Goal: Task Accomplishment & Management: Use online tool/utility

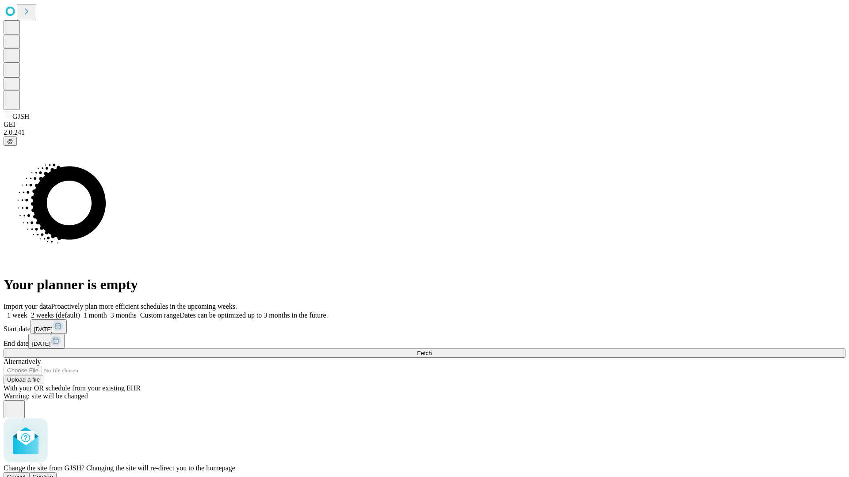
click at [53, 474] on span "Confirm" at bounding box center [43, 477] width 21 height 7
click at [107, 312] on label "1 month" at bounding box center [93, 316] width 27 height 8
click at [431, 350] on span "Fetch" at bounding box center [424, 353] width 15 height 7
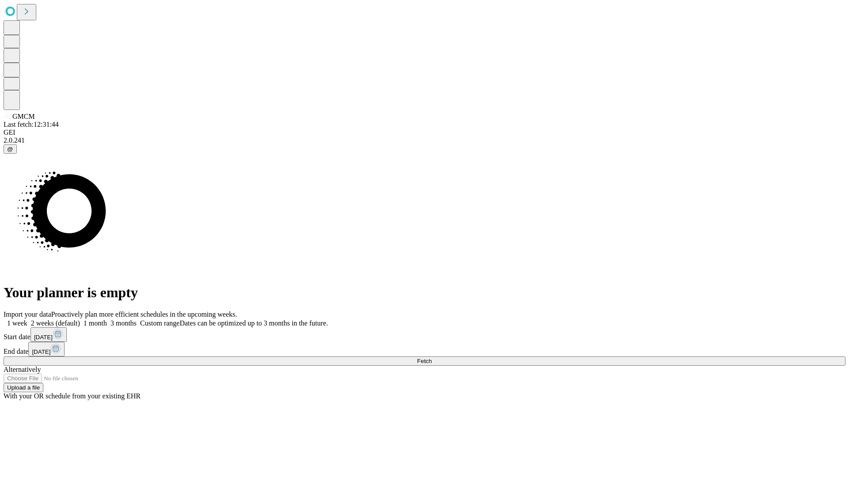
click at [431, 358] on span "Fetch" at bounding box center [424, 361] width 15 height 7
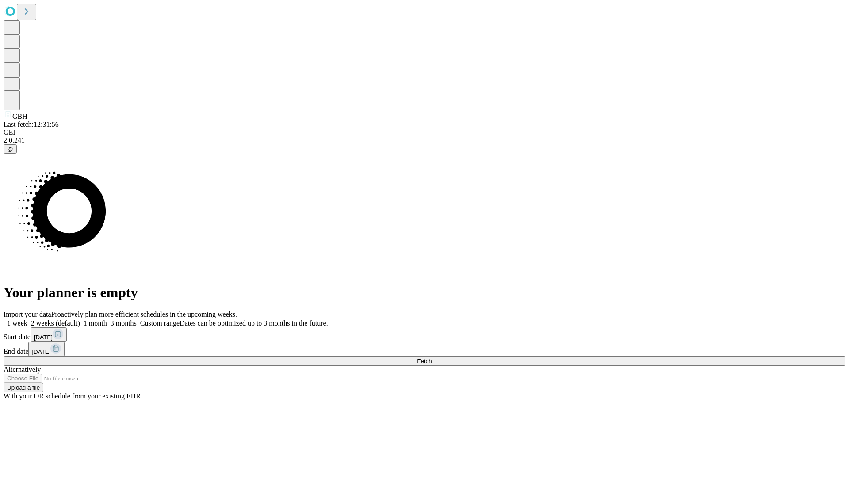
click at [107, 320] on label "1 month" at bounding box center [93, 324] width 27 height 8
click at [431, 358] on span "Fetch" at bounding box center [424, 361] width 15 height 7
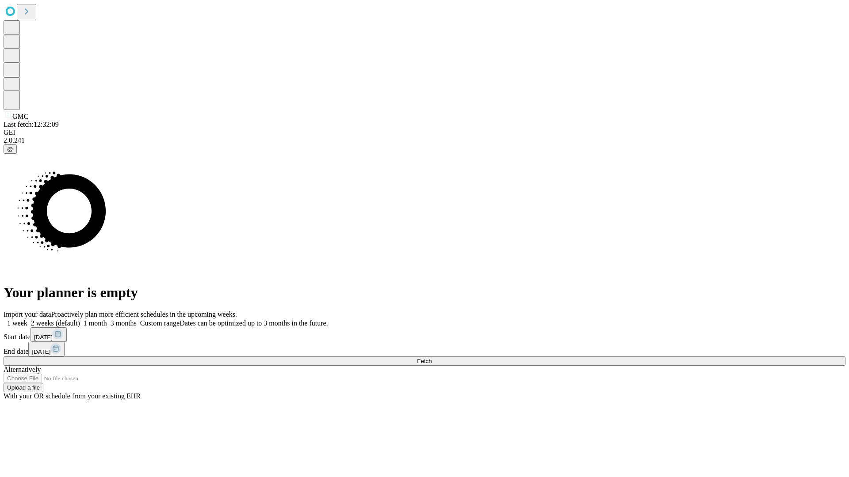
click at [431, 358] on span "Fetch" at bounding box center [424, 361] width 15 height 7
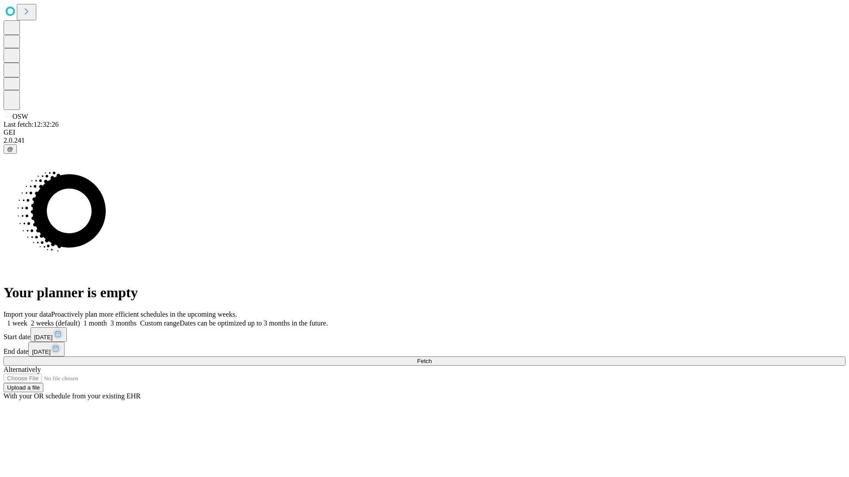
click at [107, 320] on label "1 month" at bounding box center [93, 324] width 27 height 8
click at [431, 358] on span "Fetch" at bounding box center [424, 361] width 15 height 7
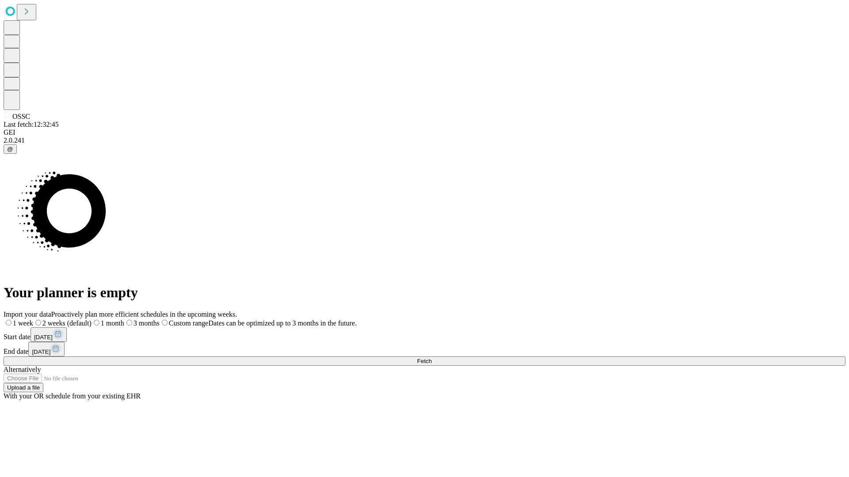
click at [124, 320] on label "1 month" at bounding box center [107, 324] width 33 height 8
click at [431, 358] on span "Fetch" at bounding box center [424, 361] width 15 height 7
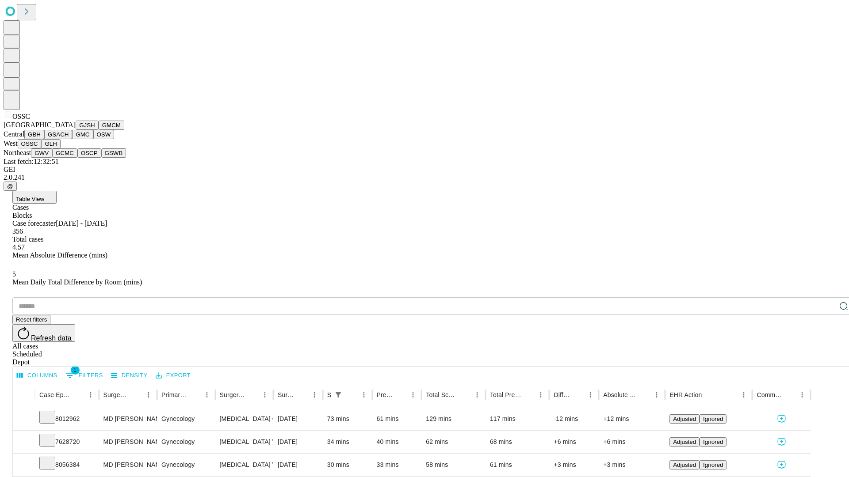
click at [60, 148] on button "GLH" at bounding box center [50, 143] width 19 height 9
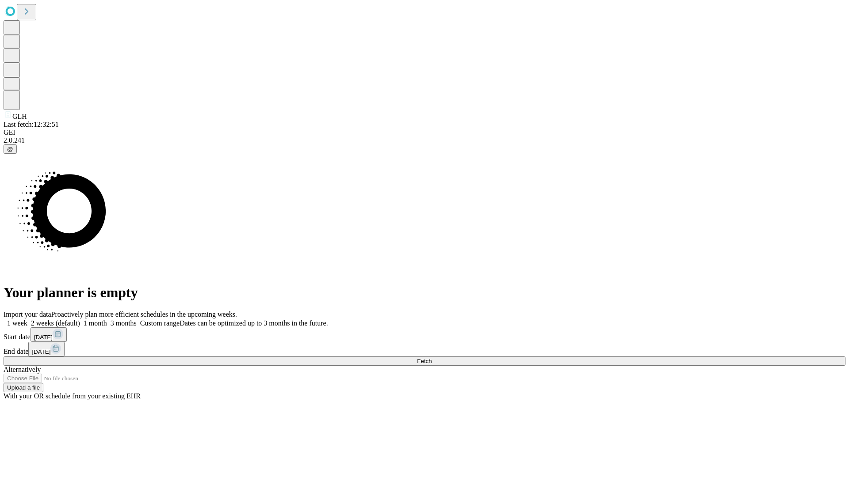
click at [107, 320] on label "1 month" at bounding box center [93, 324] width 27 height 8
click at [431, 358] on span "Fetch" at bounding box center [424, 361] width 15 height 7
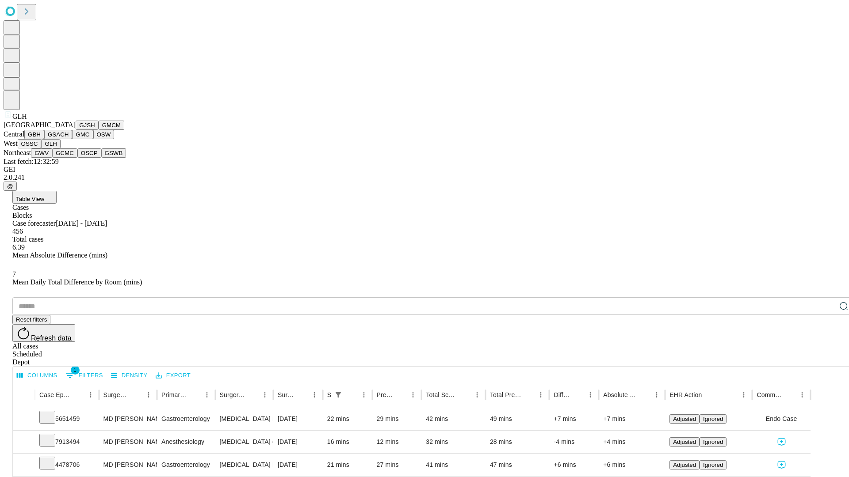
click at [52, 158] on button "GWV" at bounding box center [41, 152] width 21 height 9
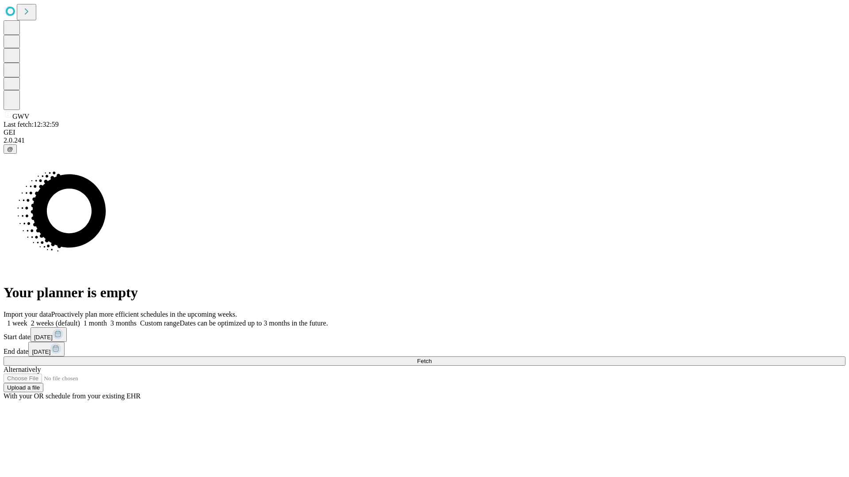
click at [107, 320] on label "1 month" at bounding box center [93, 324] width 27 height 8
click at [431, 358] on span "Fetch" at bounding box center [424, 361] width 15 height 7
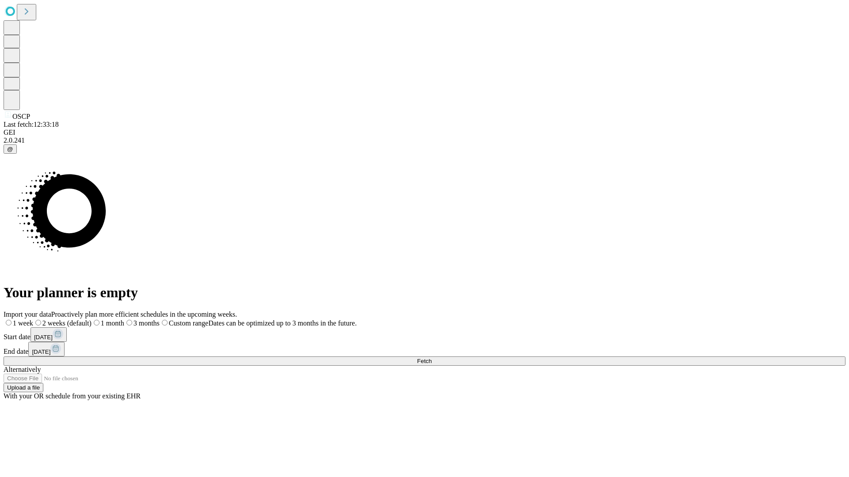
click at [124, 320] on label "1 month" at bounding box center [107, 324] width 33 height 8
click at [431, 358] on span "Fetch" at bounding box center [424, 361] width 15 height 7
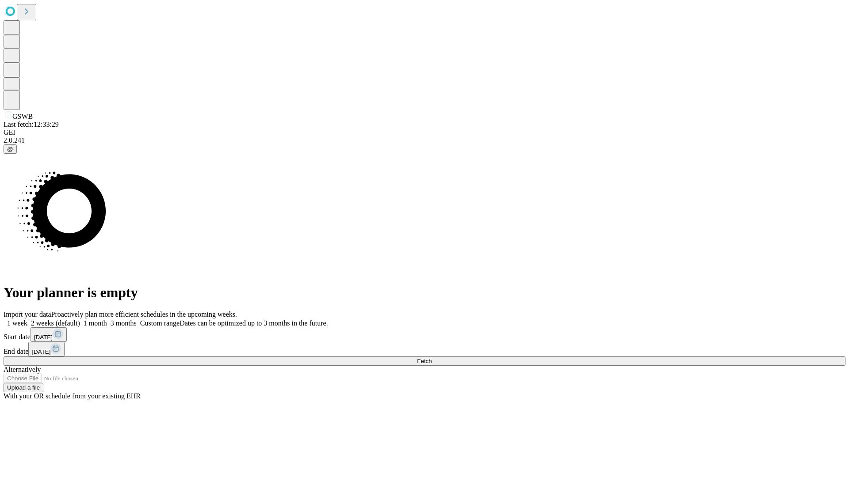
click at [431, 358] on span "Fetch" at bounding box center [424, 361] width 15 height 7
